Goal: Task Accomplishment & Management: Manage account settings

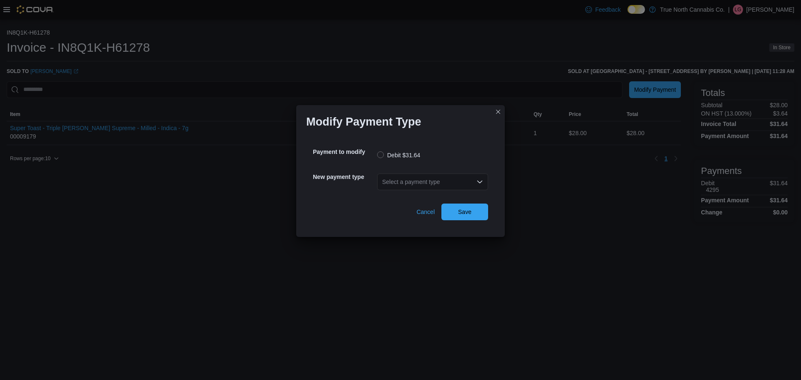
click at [398, 189] on div "Select a payment type" at bounding box center [432, 182] width 111 height 17
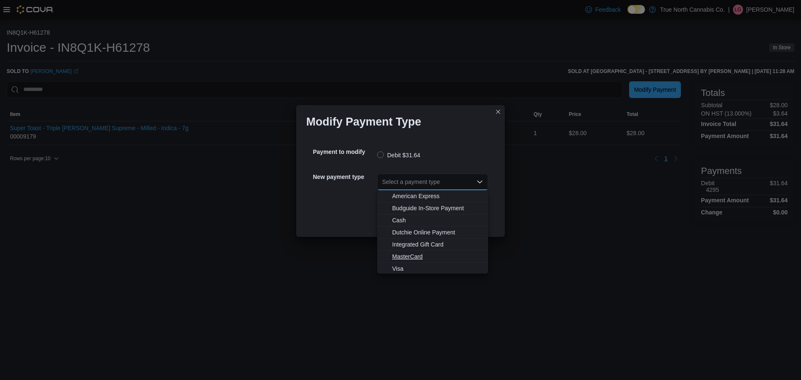
click at [398, 258] on span "MasterCard" at bounding box center [437, 256] width 91 height 8
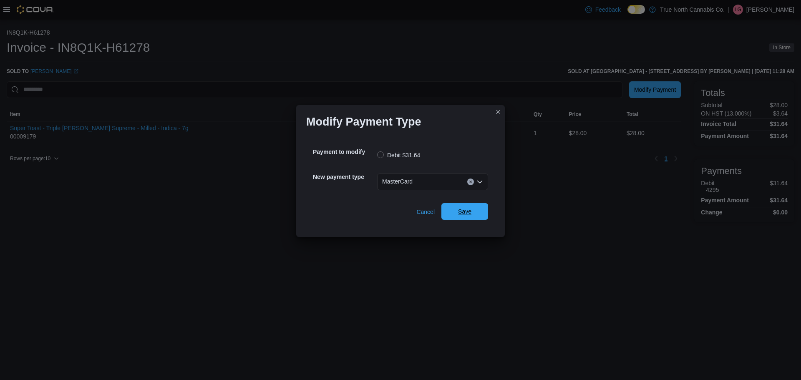
click at [455, 207] on span "Save" at bounding box center [464, 211] width 37 height 17
